Goal: Transaction & Acquisition: Download file/media

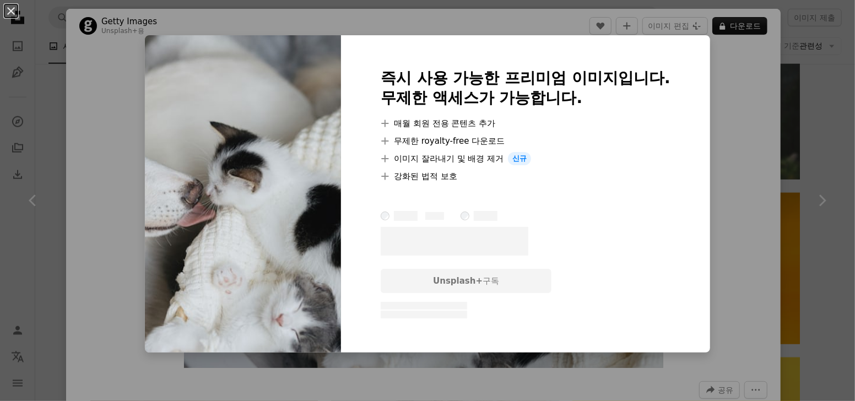
scroll to position [887, 0]
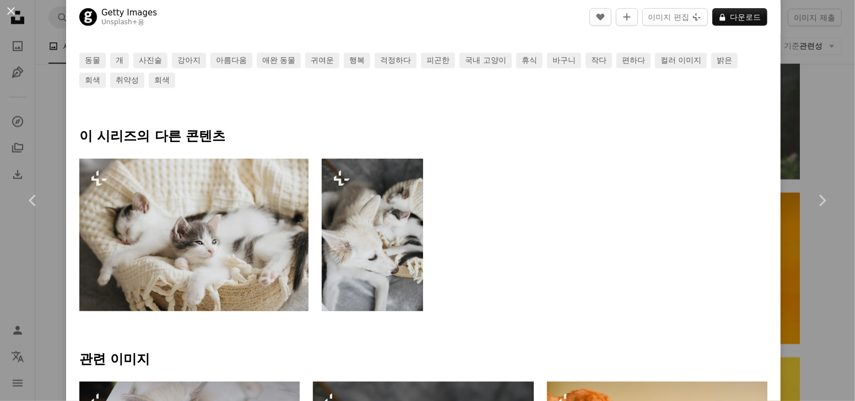
scroll to position [429, 0]
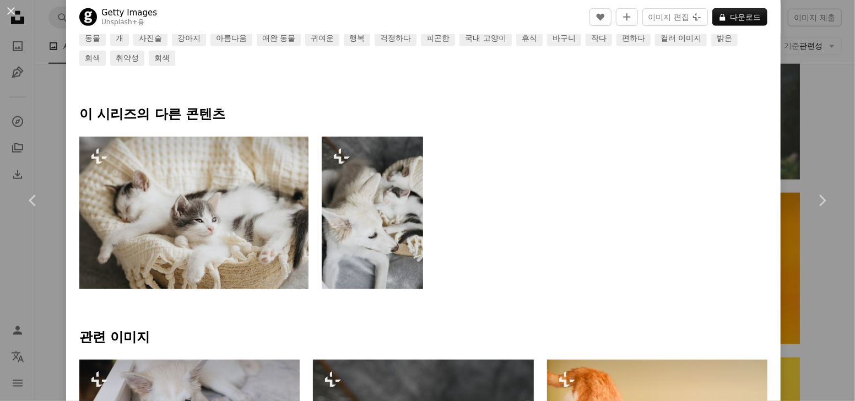
click at [201, 237] on img at bounding box center [193, 213] width 229 height 153
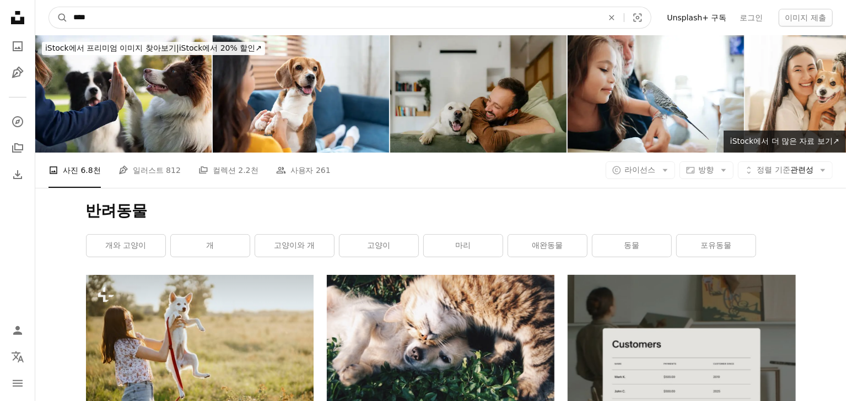
drag, startPoint x: 132, startPoint y: 12, endPoint x: 138, endPoint y: 14, distance: 7.0
click at [132, 13] on input "****" at bounding box center [334, 17] width 532 height 21
drag, startPoint x: 143, startPoint y: 14, endPoint x: 40, endPoint y: 19, distance: 103.1
click at [40, 19] on nav "A magnifying glass **** An X shape Visual search Filters Unsplash+ 구독 로그인 이미지 제출" at bounding box center [440, 17] width 811 height 35
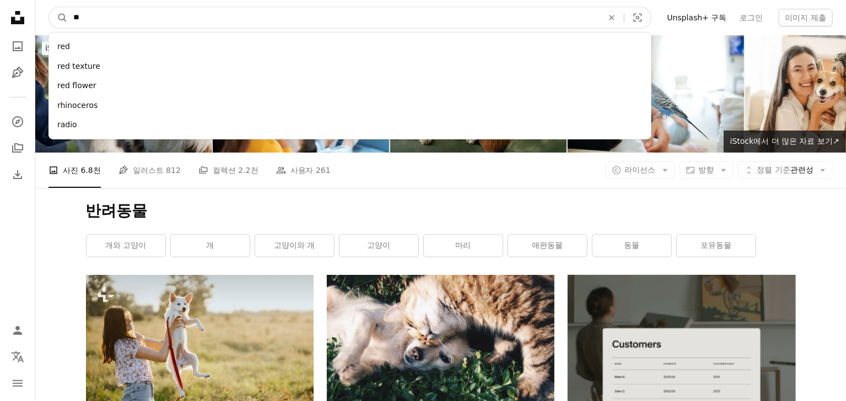
type input "*"
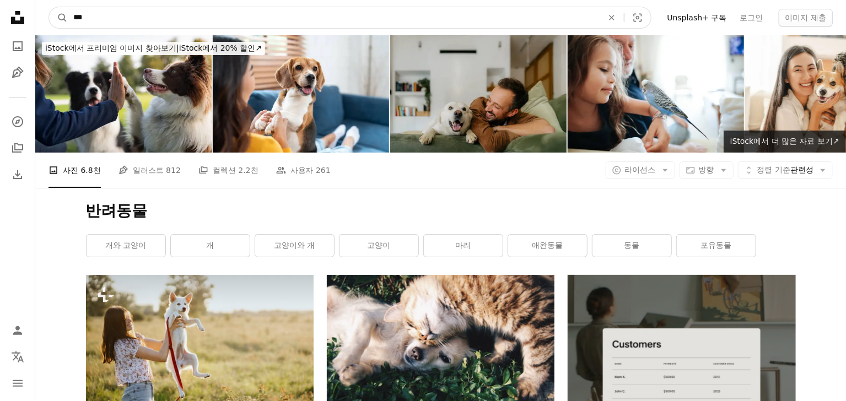
type input "***"
click at [49, 7] on button "A magnifying glass" at bounding box center [58, 17] width 19 height 21
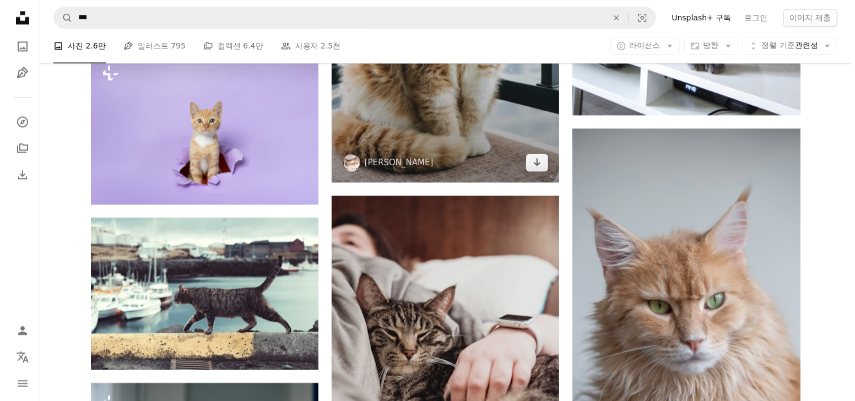
scroll to position [3795, 0]
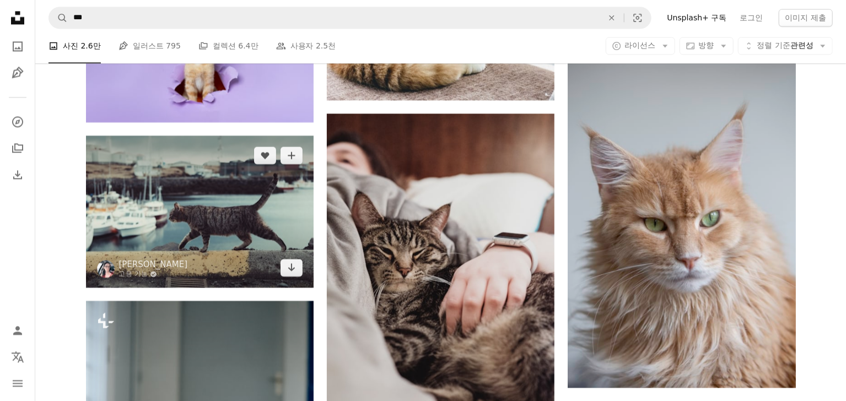
click at [188, 191] on img at bounding box center [200, 212] width 228 height 152
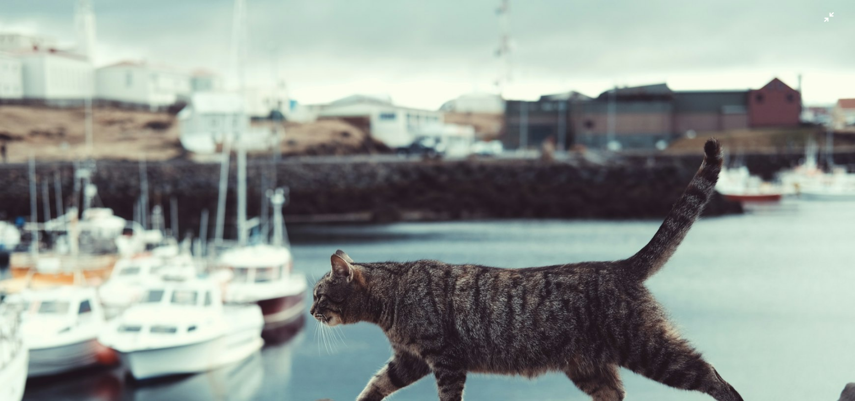
click at [824, 24] on img "이 이미지 축소" at bounding box center [427, 284] width 856 height 571
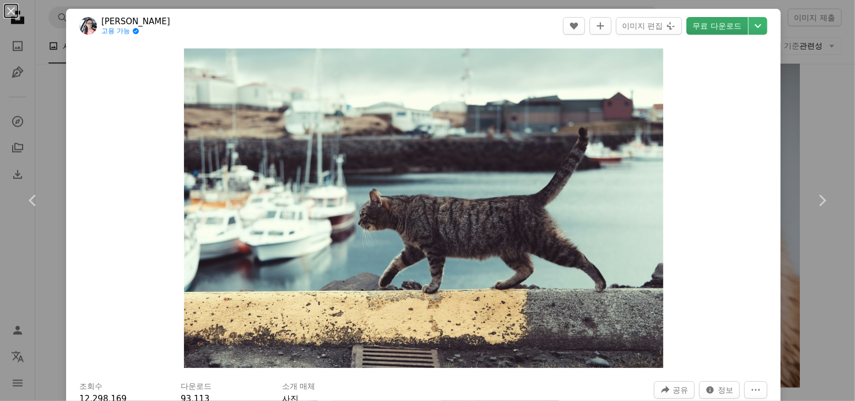
click at [708, 28] on link "무료 다운로드" at bounding box center [718, 26] width 62 height 18
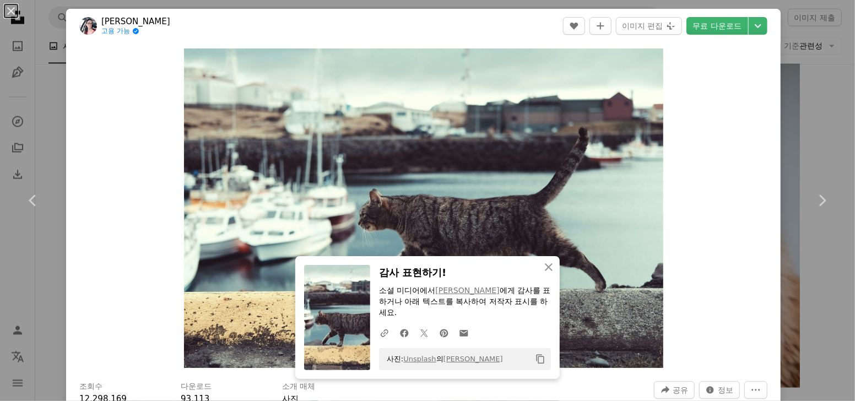
click at [495, 305] on p "소셜 미디어에서 [PERSON_NAME] 에게 감사를 표하거나 아래 텍스트를 복사하여 저작자 표시를 하세요." at bounding box center [465, 301] width 172 height 33
click at [450, 303] on p "소셜 미디어에서 [PERSON_NAME] 에게 감사를 표하거나 아래 텍스트를 복사하여 저작자 표시를 하세요." at bounding box center [465, 301] width 172 height 33
click at [464, 293] on link "[PERSON_NAME]" at bounding box center [467, 290] width 64 height 9
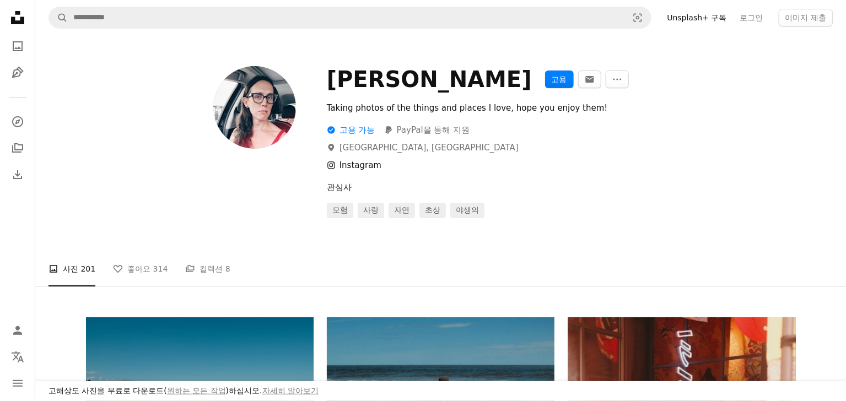
click at [368, 168] on link "Instagram icon Instagram" at bounding box center [354, 165] width 55 height 10
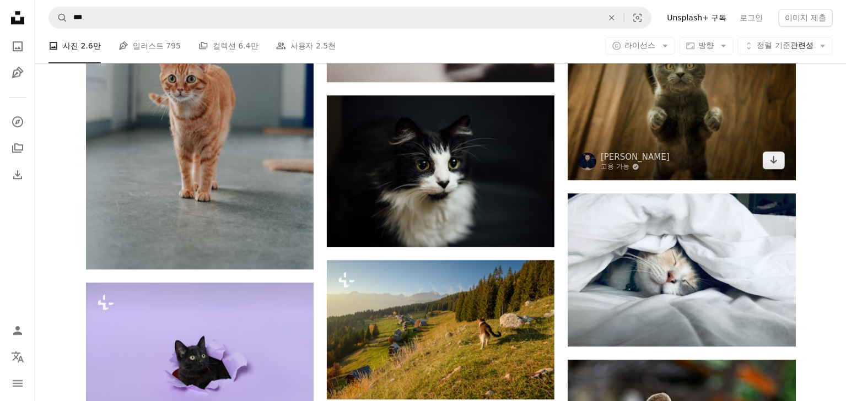
scroll to position [4225, 0]
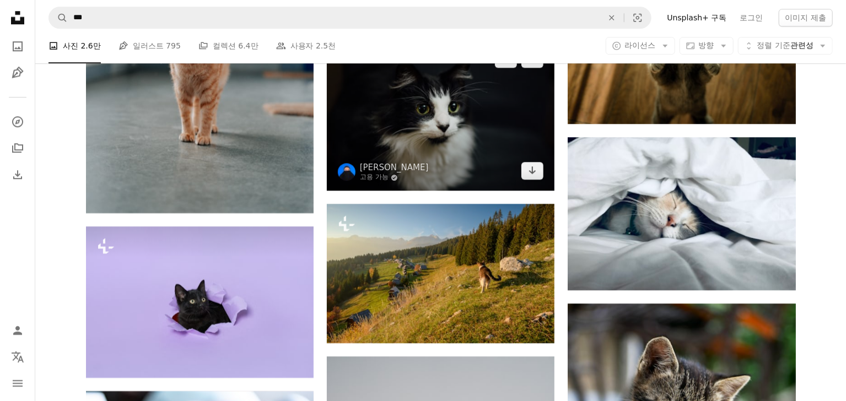
click at [468, 179] on img at bounding box center [441, 115] width 228 height 152
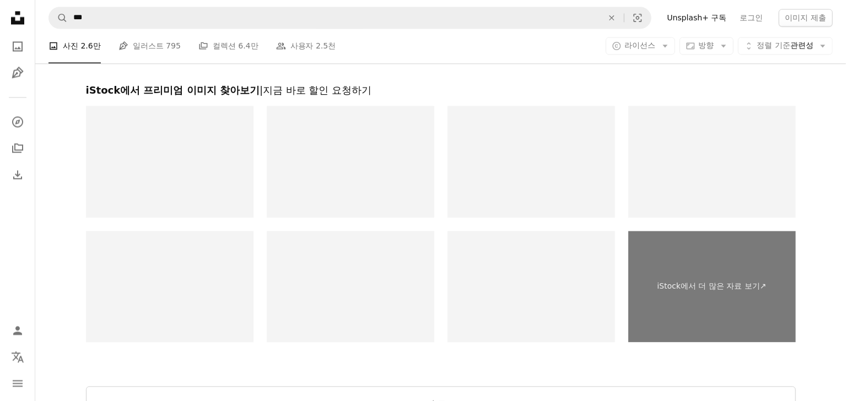
scroll to position [6184, 0]
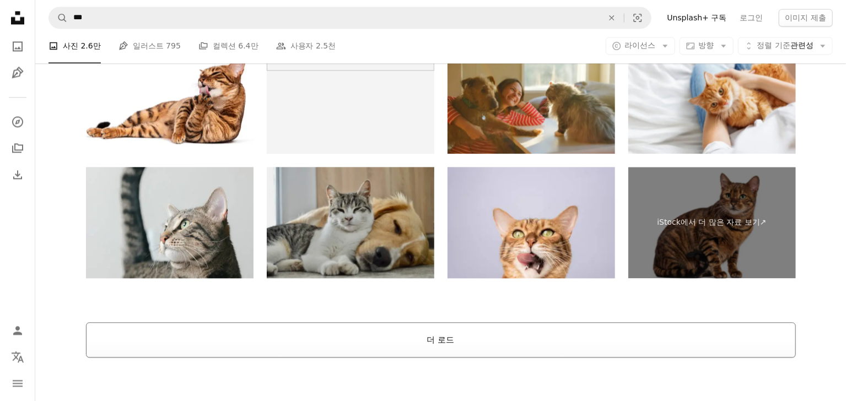
click at [487, 340] on button "더 로드" at bounding box center [441, 339] width 710 height 35
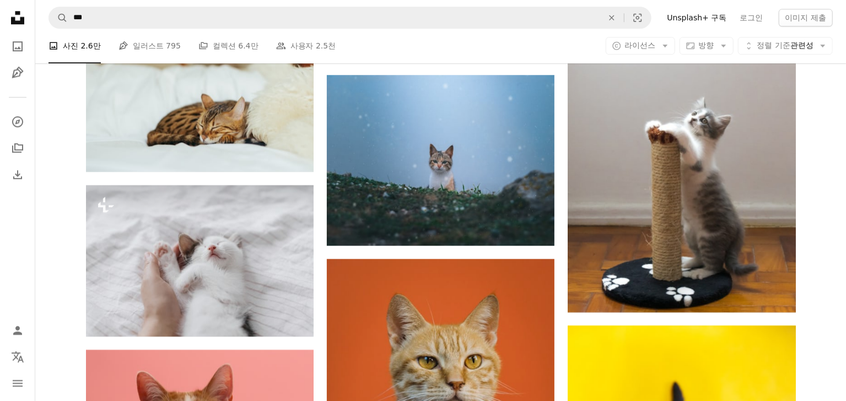
scroll to position [6558, 0]
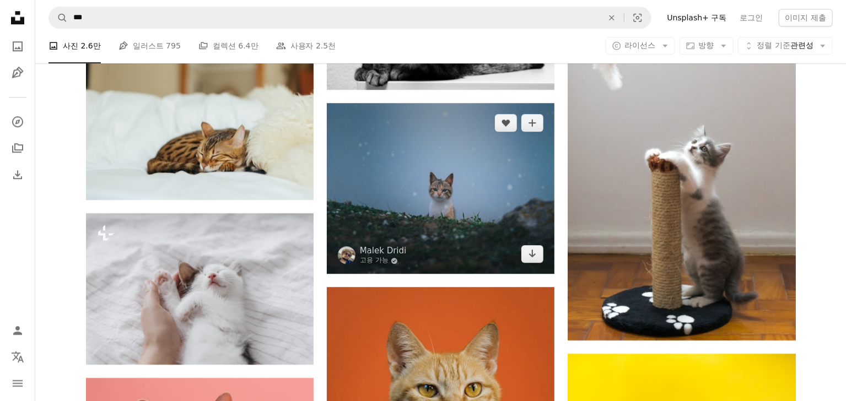
click at [473, 231] on img at bounding box center [441, 188] width 228 height 171
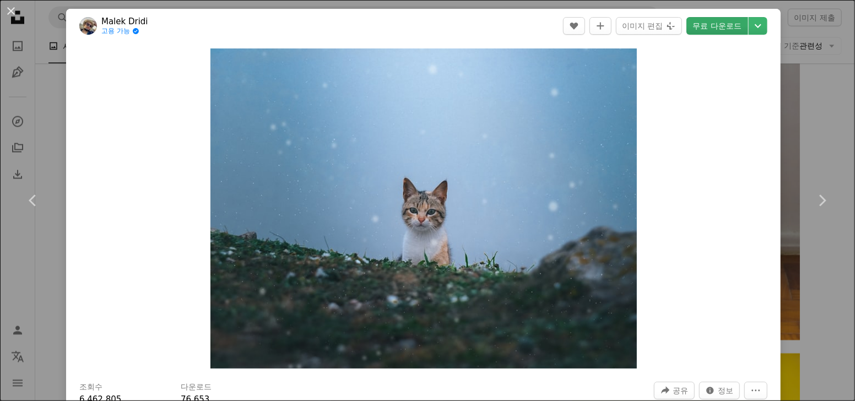
click at [710, 31] on link "무료 다운로드" at bounding box center [718, 26] width 62 height 18
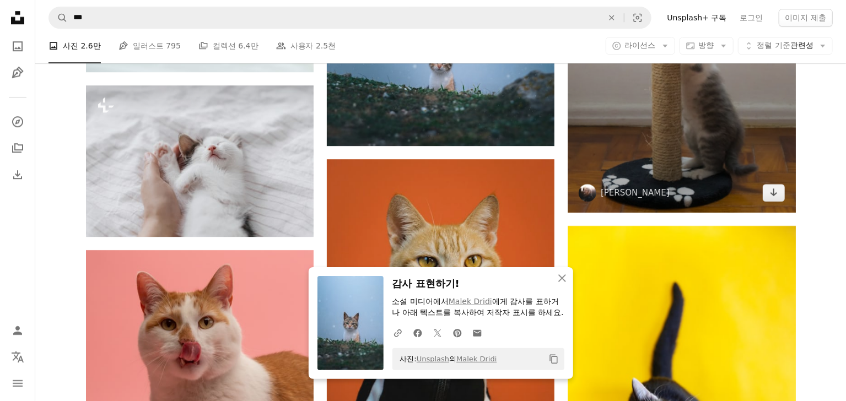
scroll to position [6802, 0]
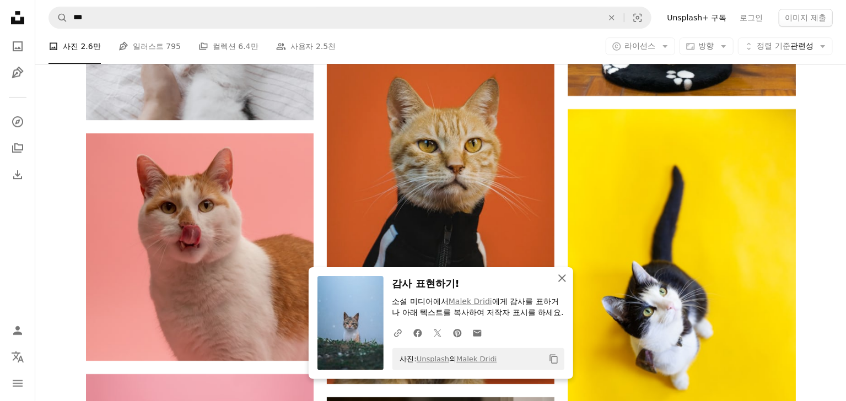
click at [564, 274] on icon "button" at bounding box center [562, 278] width 8 height 8
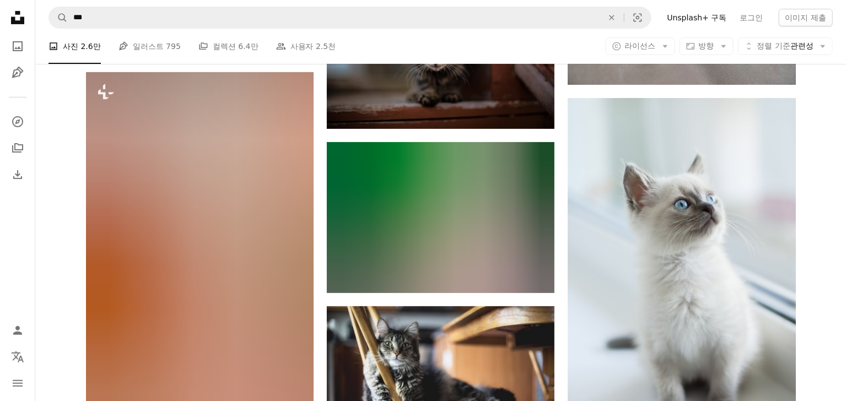
scroll to position [9802, 0]
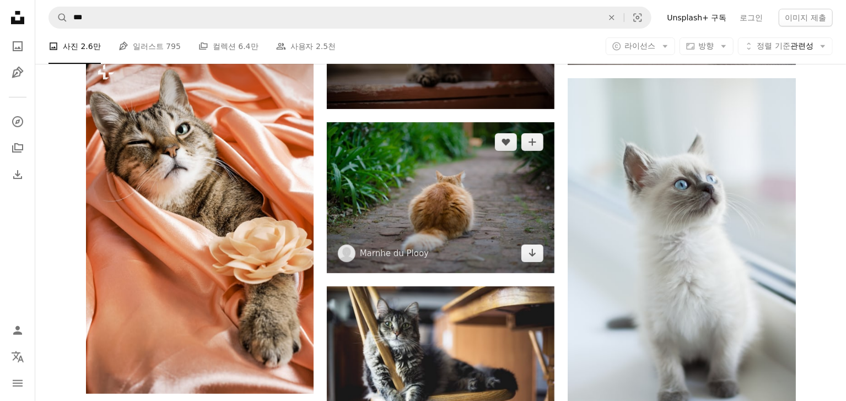
click at [488, 244] on img at bounding box center [441, 197] width 228 height 151
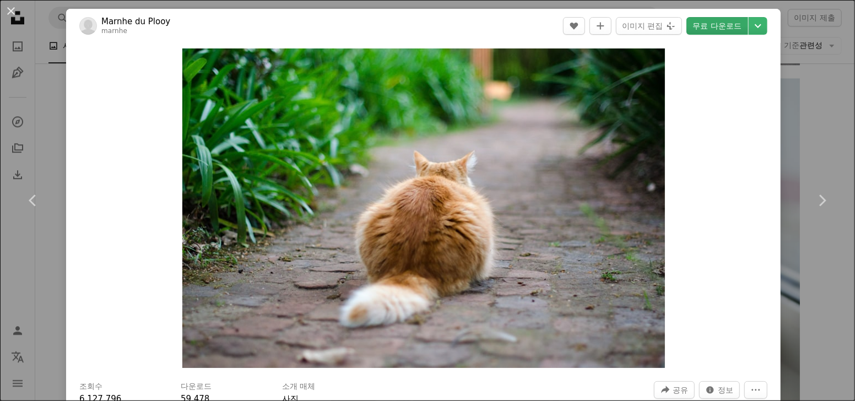
click at [707, 22] on link "무료 다운로드" at bounding box center [718, 26] width 62 height 18
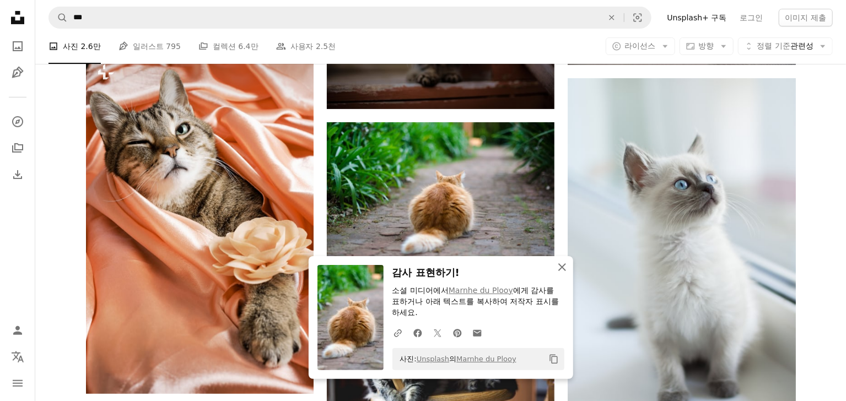
click at [561, 270] on icon "An X shape" at bounding box center [561, 267] width 13 height 13
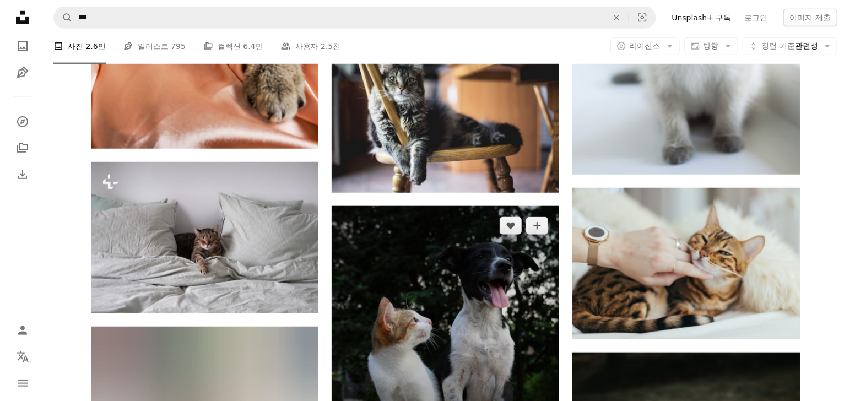
scroll to position [10108, 0]
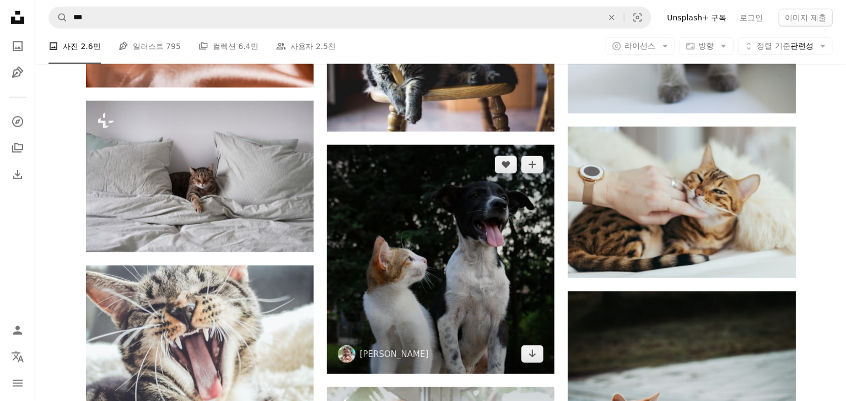
click at [472, 305] on img at bounding box center [441, 259] width 228 height 229
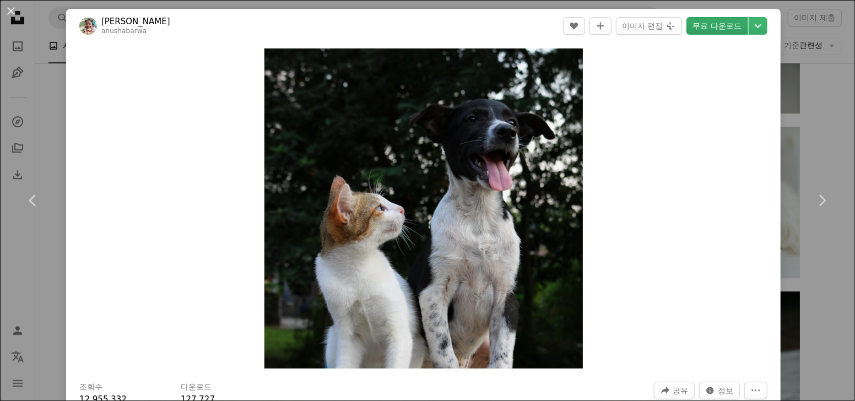
click at [708, 28] on link "무료 다운로드" at bounding box center [718, 26] width 62 height 18
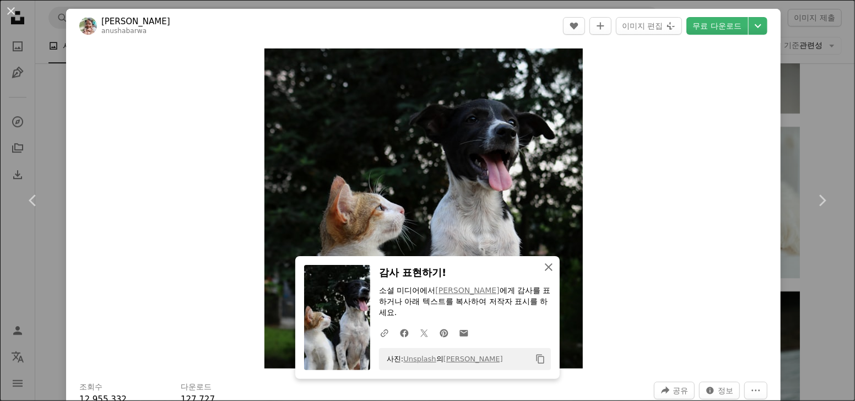
click at [547, 270] on icon "button" at bounding box center [549, 267] width 8 height 8
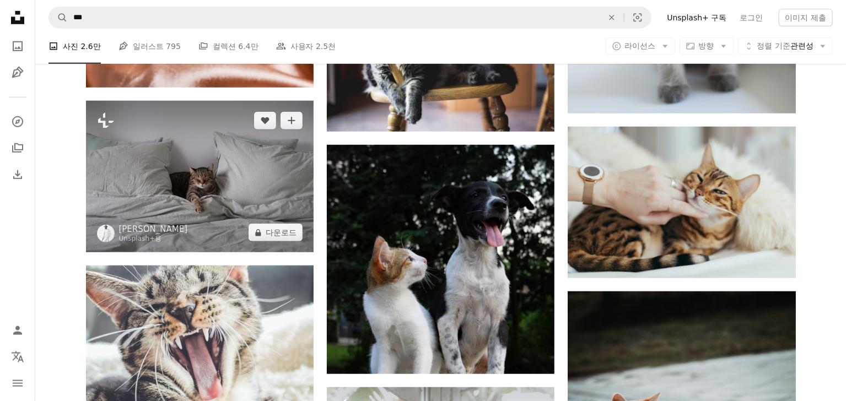
click at [253, 195] on img at bounding box center [200, 177] width 228 height 152
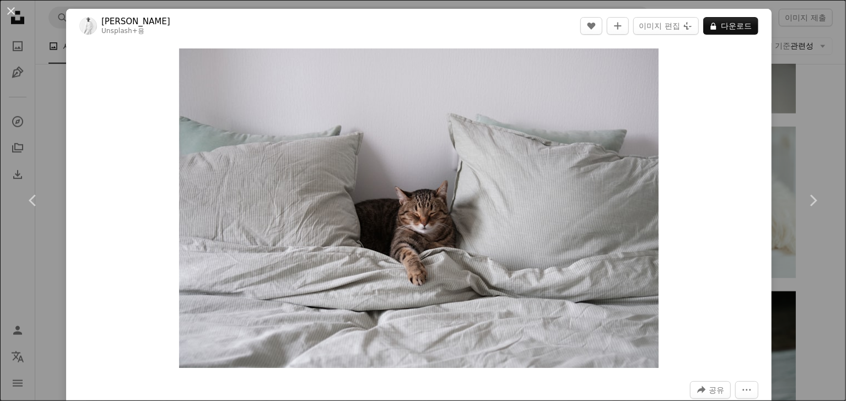
click at [253, 195] on img "이 이미지 확대" at bounding box center [418, 208] width 479 height 320
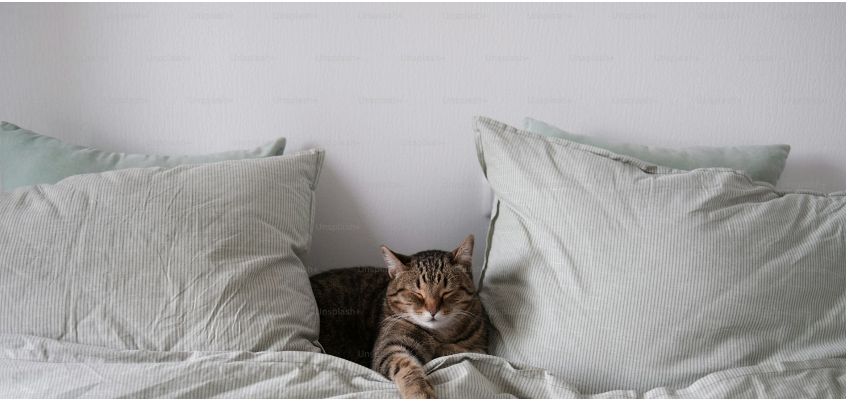
scroll to position [79, 0]
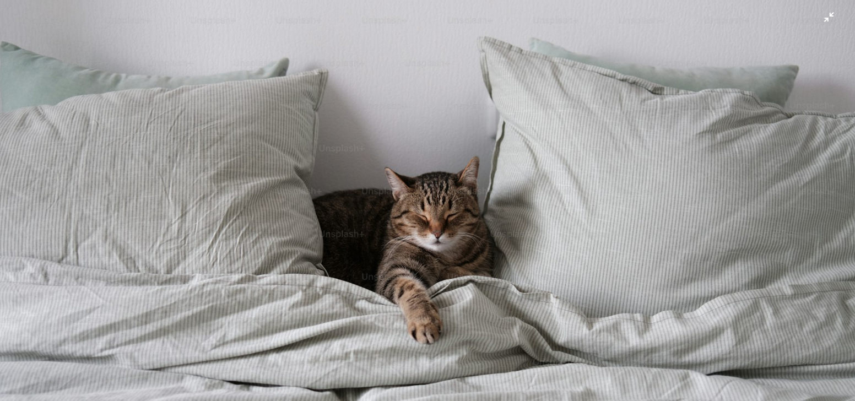
click at [253, 195] on img "이 이미지 축소" at bounding box center [427, 206] width 856 height 571
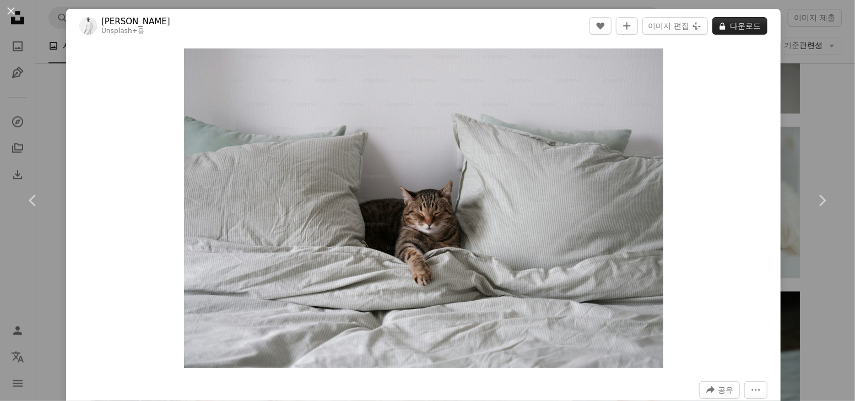
click at [719, 25] on icon "A lock" at bounding box center [723, 26] width 8 height 8
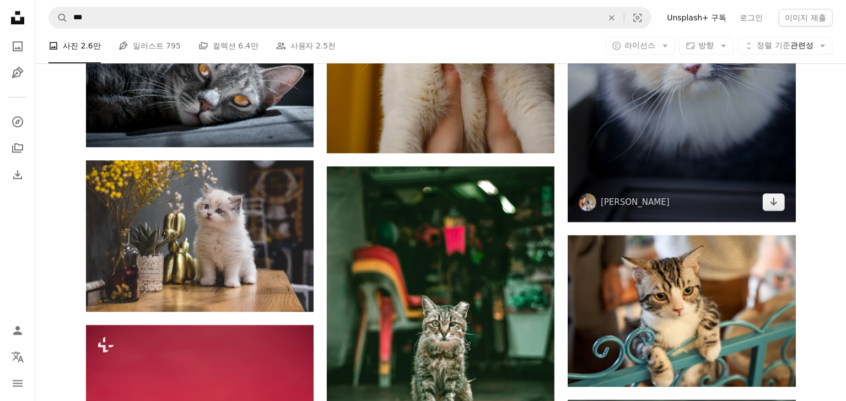
scroll to position [11272, 0]
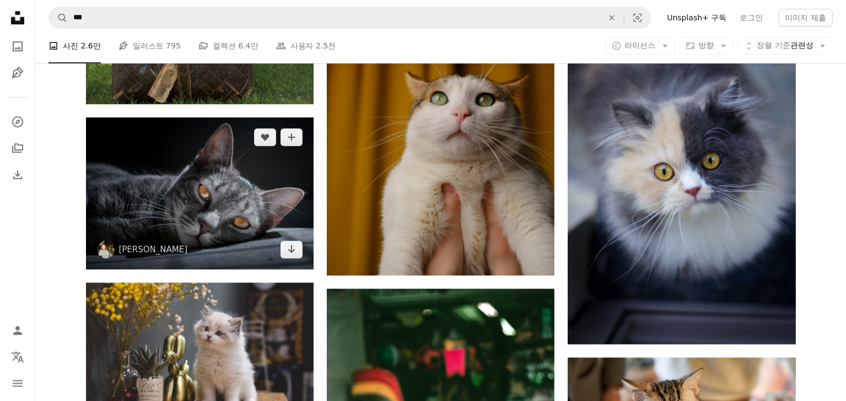
click at [219, 196] on img at bounding box center [200, 193] width 228 height 152
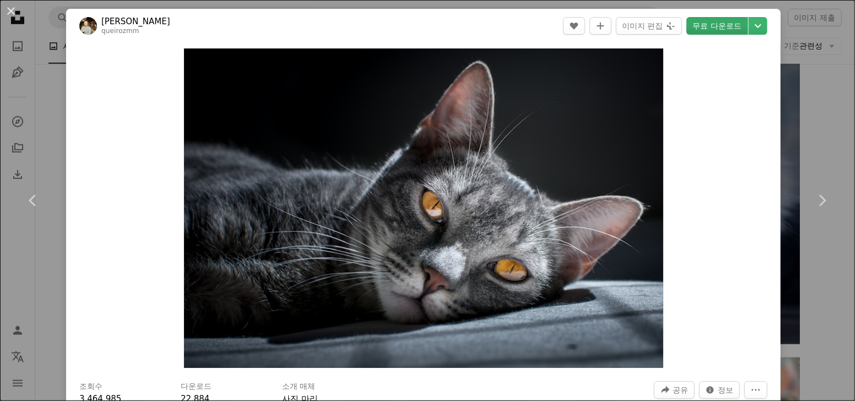
click at [701, 31] on link "무료 다운로드" at bounding box center [718, 26] width 62 height 18
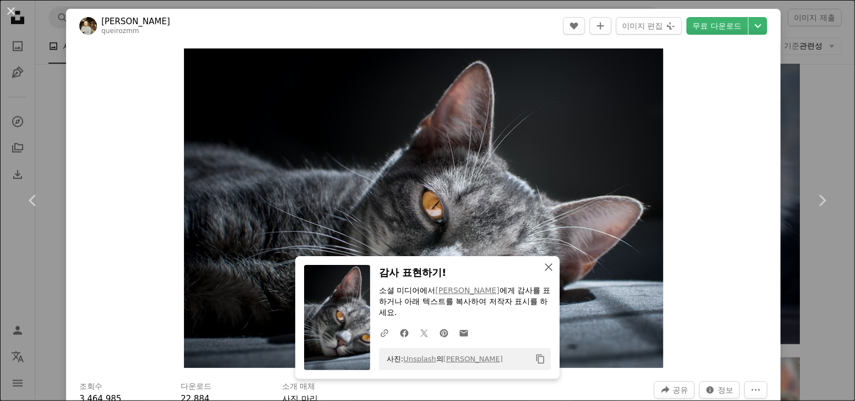
click at [548, 267] on icon "An X shape" at bounding box center [548, 267] width 13 height 13
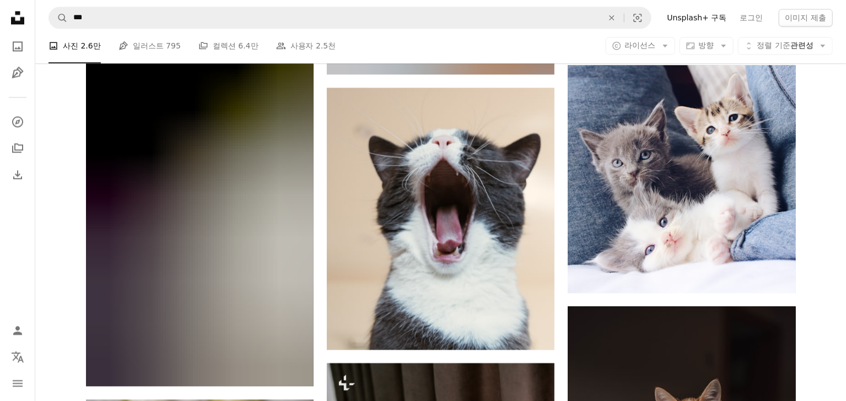
scroll to position [15802, 0]
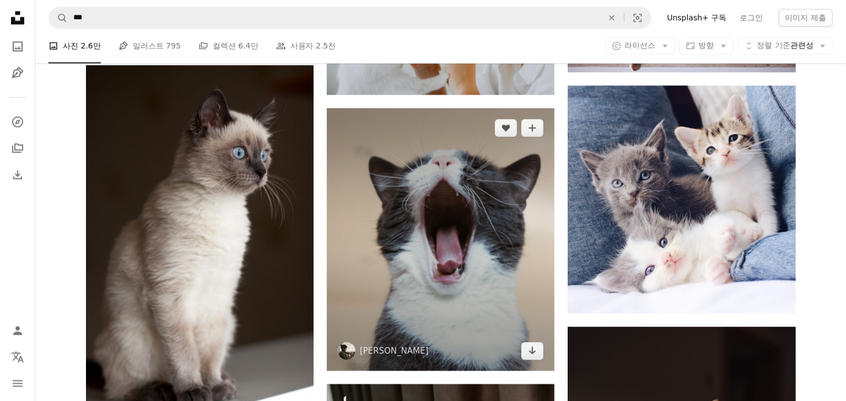
click at [499, 233] on img at bounding box center [441, 239] width 228 height 262
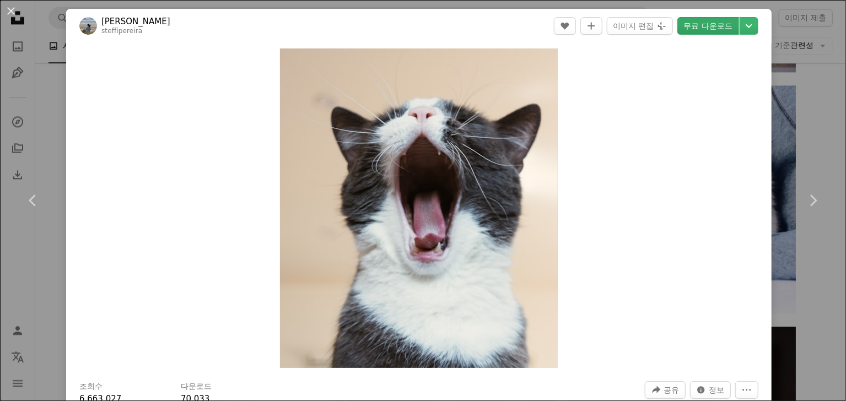
click at [705, 30] on link "무료 다운로드" at bounding box center [708, 26] width 62 height 18
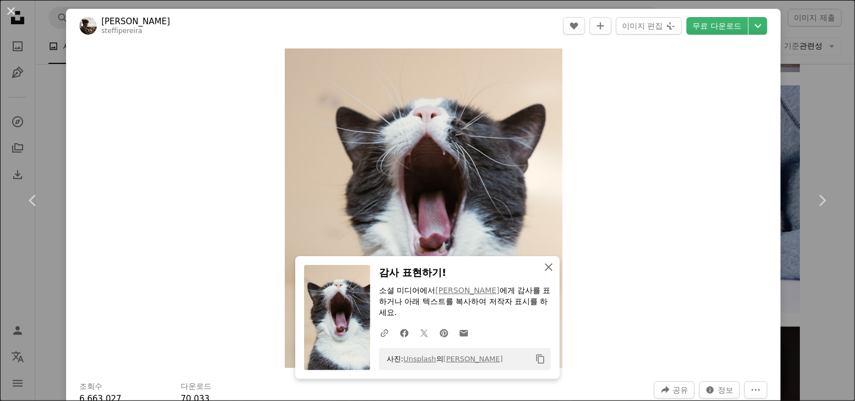
click at [543, 264] on icon "An X shape" at bounding box center [548, 267] width 13 height 13
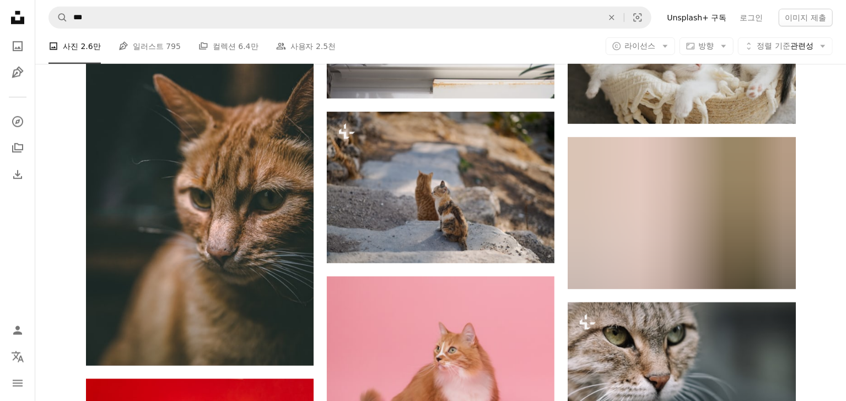
scroll to position [19660, 0]
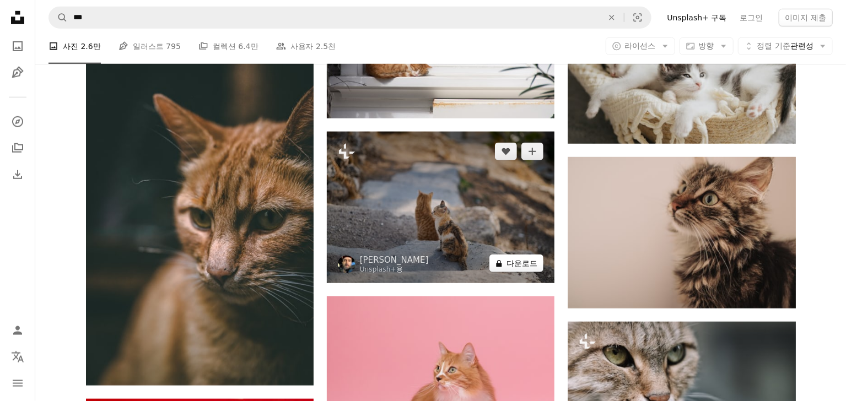
click at [494, 259] on button "A lock 다운로드" at bounding box center [516, 264] width 54 height 18
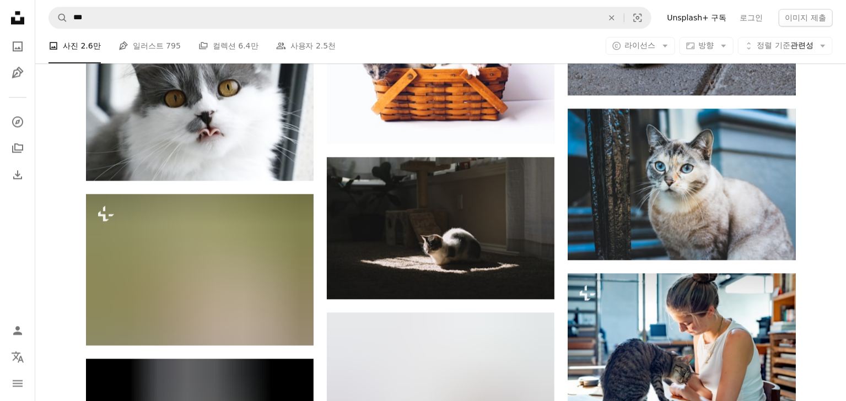
scroll to position [25292, 0]
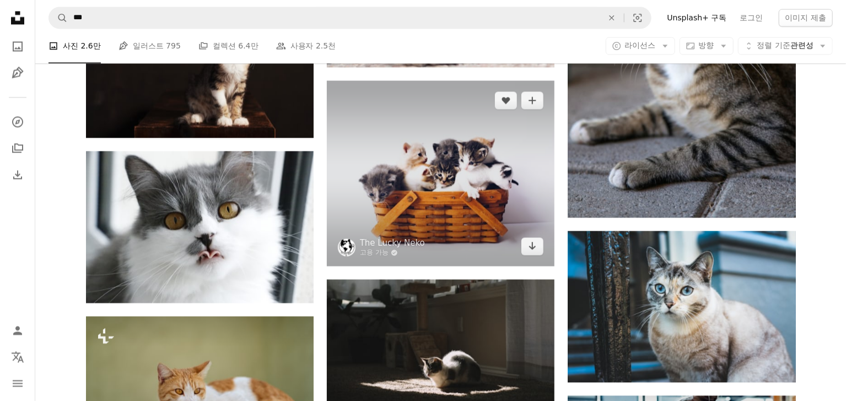
click at [467, 166] on img at bounding box center [441, 173] width 228 height 186
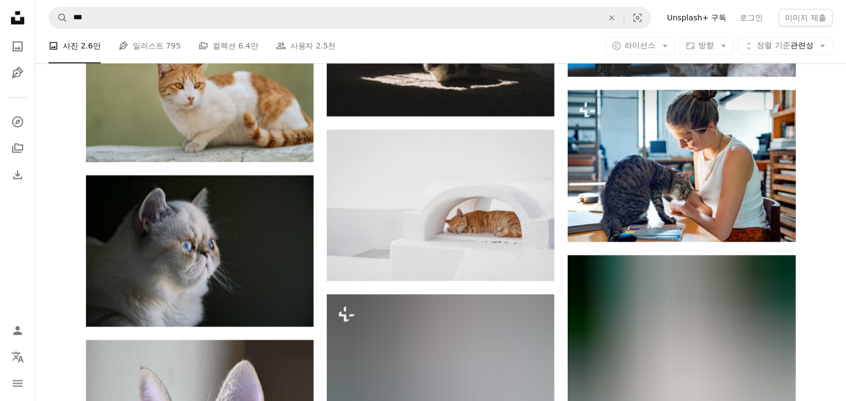
scroll to position [25476, 0]
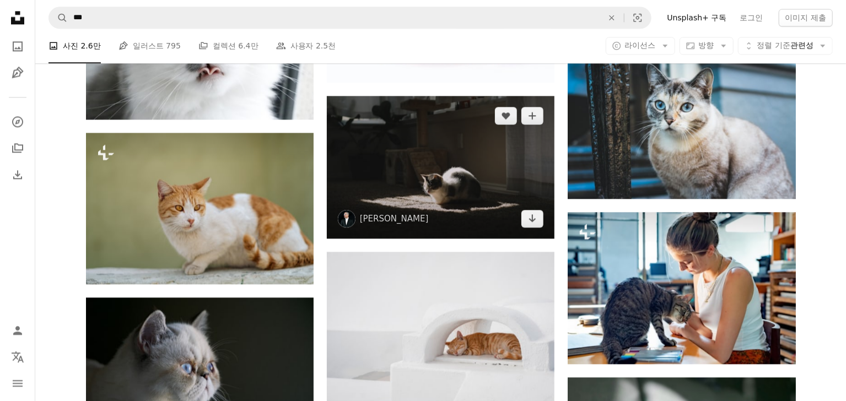
click at [449, 213] on img at bounding box center [441, 167] width 228 height 143
click at [456, 206] on img at bounding box center [441, 167] width 228 height 143
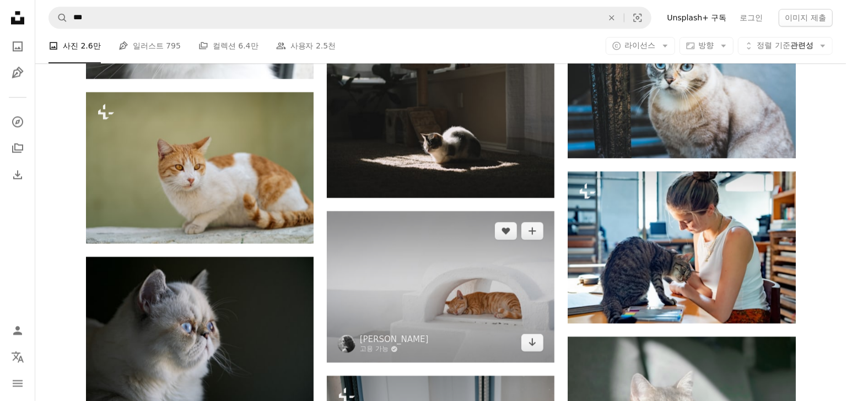
scroll to position [25537, 0]
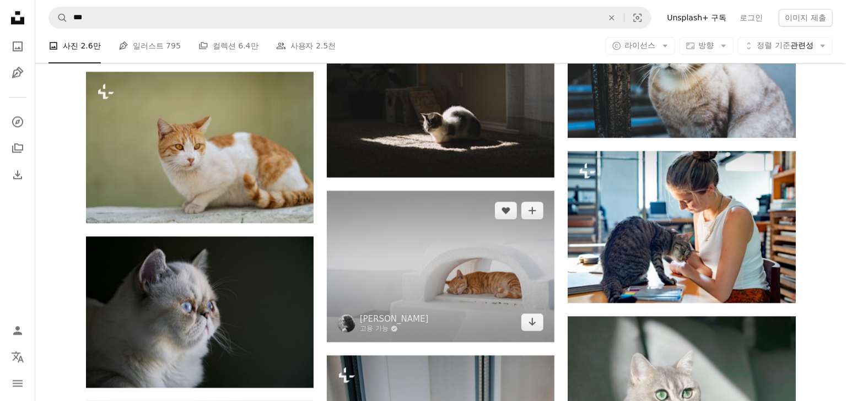
click at [439, 252] on img at bounding box center [441, 267] width 228 height 152
click at [442, 251] on img at bounding box center [441, 267] width 228 height 152
click at [447, 250] on img at bounding box center [441, 267] width 228 height 152
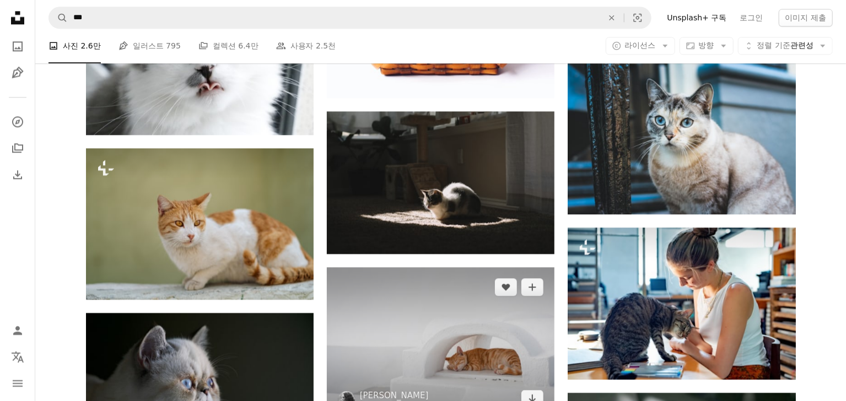
scroll to position [25598, 0]
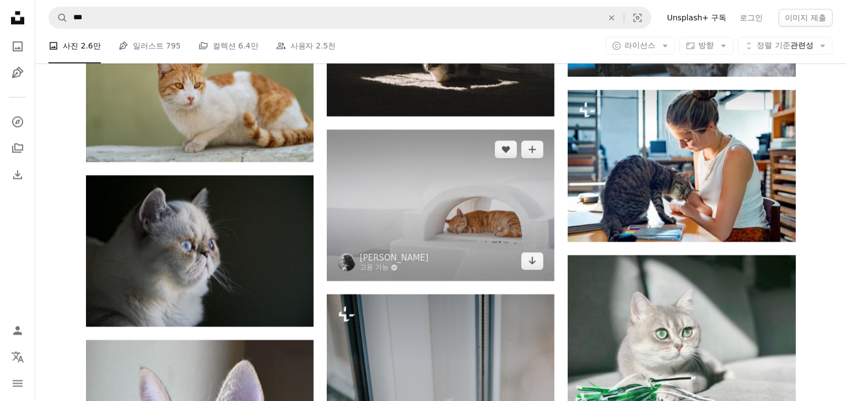
click at [462, 230] on img at bounding box center [441, 205] width 228 height 152
click at [449, 234] on img at bounding box center [441, 205] width 228 height 152
click at [462, 198] on img at bounding box center [441, 205] width 228 height 152
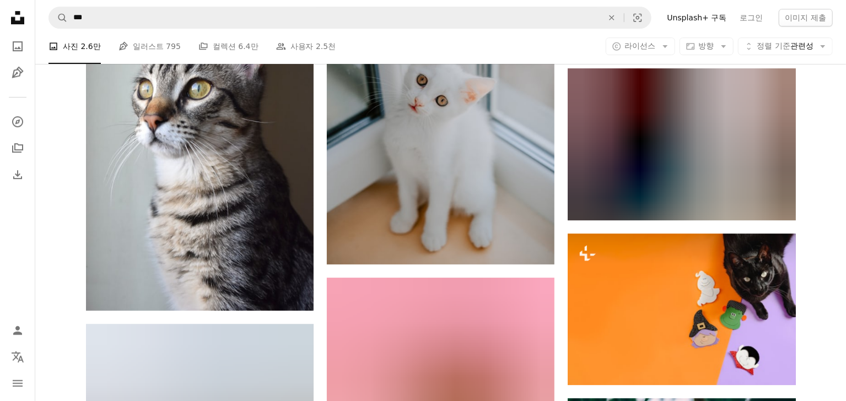
scroll to position [25966, 0]
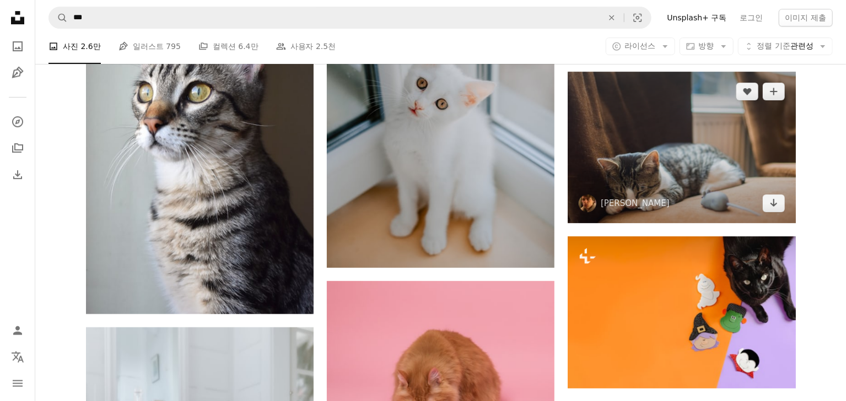
click at [651, 168] on img at bounding box center [682, 148] width 228 height 152
click at [736, 165] on img at bounding box center [682, 148] width 228 height 152
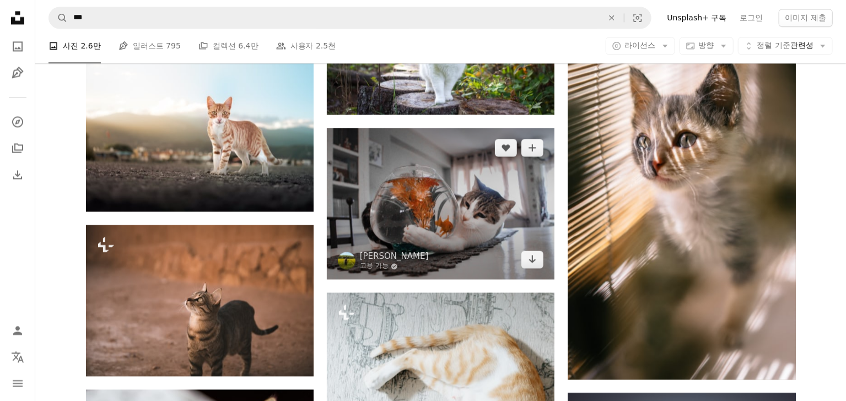
scroll to position [27680, 0]
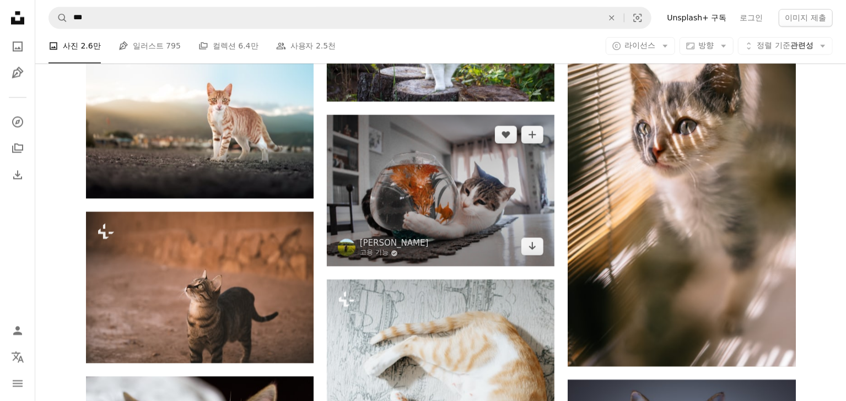
click at [413, 206] on img at bounding box center [441, 191] width 228 height 152
click at [534, 252] on icon "Arrow pointing down" at bounding box center [532, 245] width 9 height 13
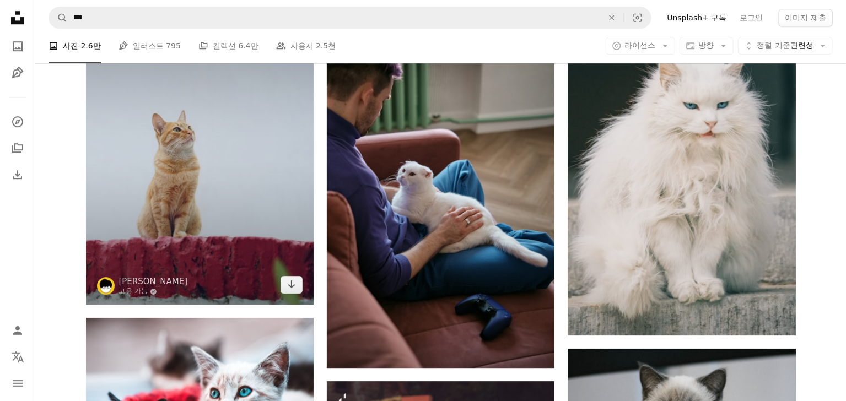
scroll to position [28414, 0]
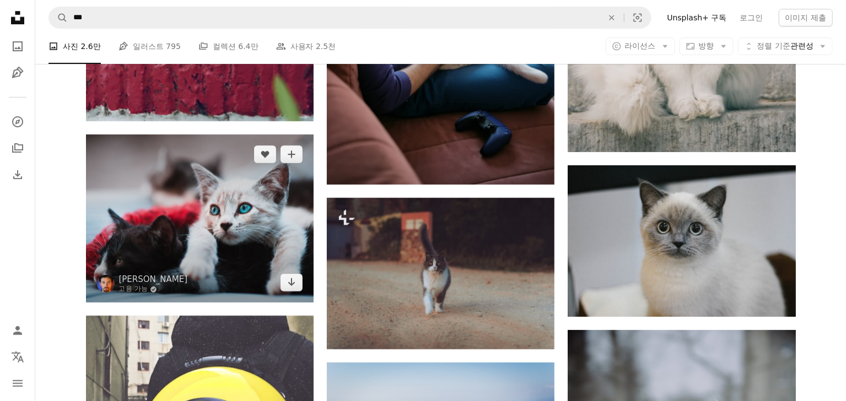
click at [256, 239] on img at bounding box center [200, 218] width 228 height 168
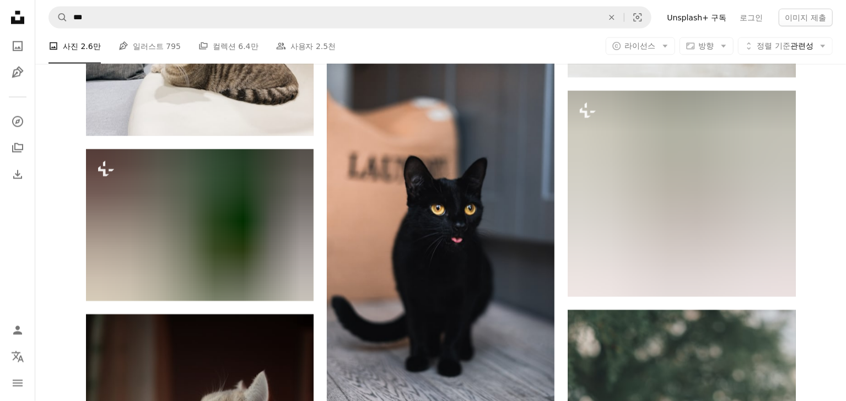
scroll to position [32272, 0]
